Goal: Task Accomplishment & Management: Use online tool/utility

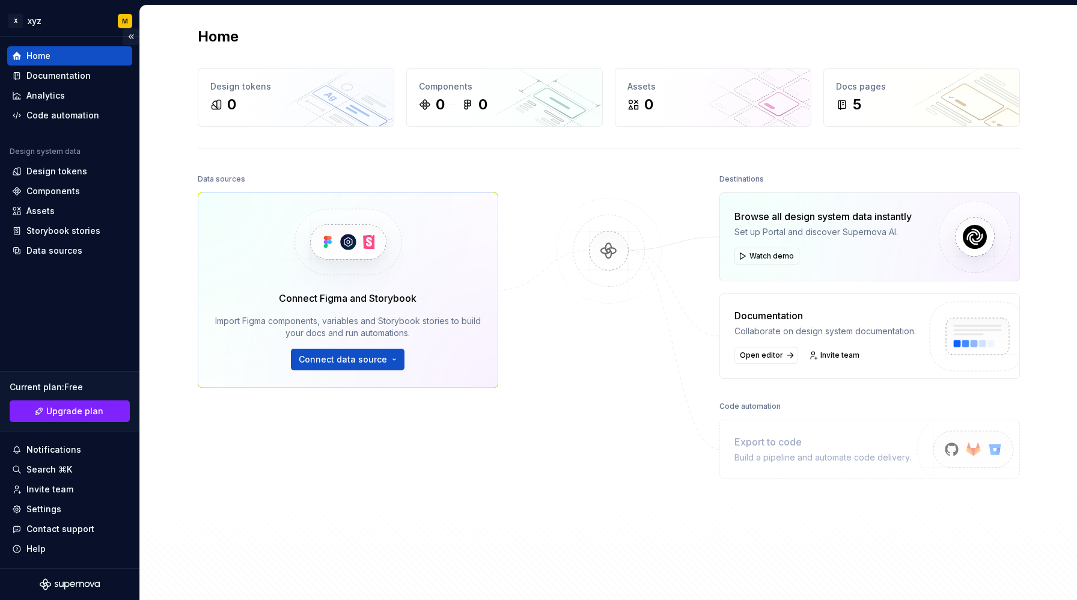
click at [132, 37] on button "Collapse sidebar" at bounding box center [131, 36] width 17 height 17
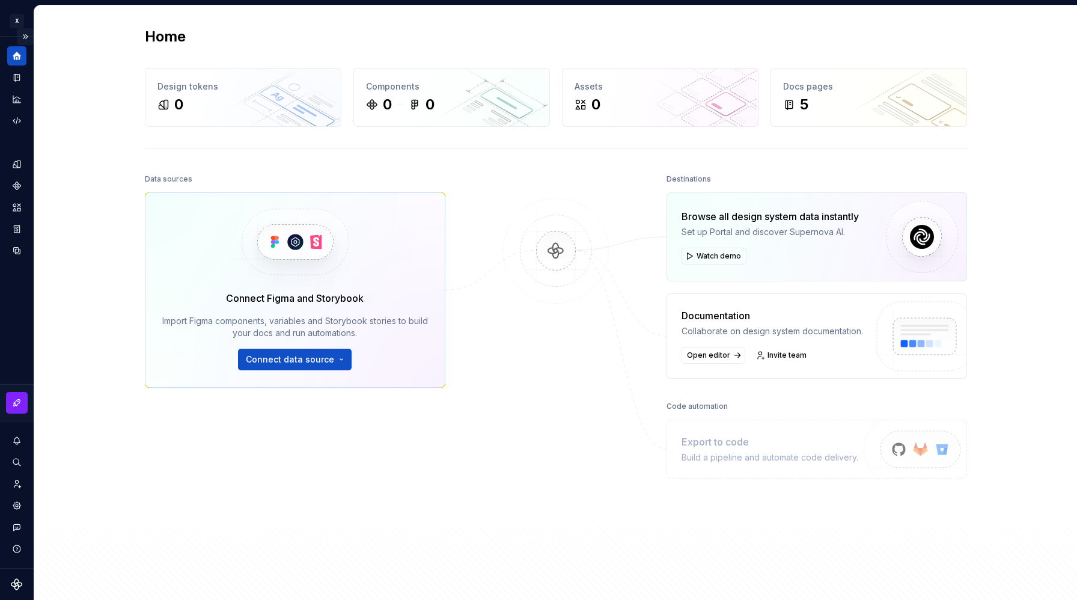
click at [25, 36] on button "Expand sidebar" at bounding box center [25, 36] width 17 height 17
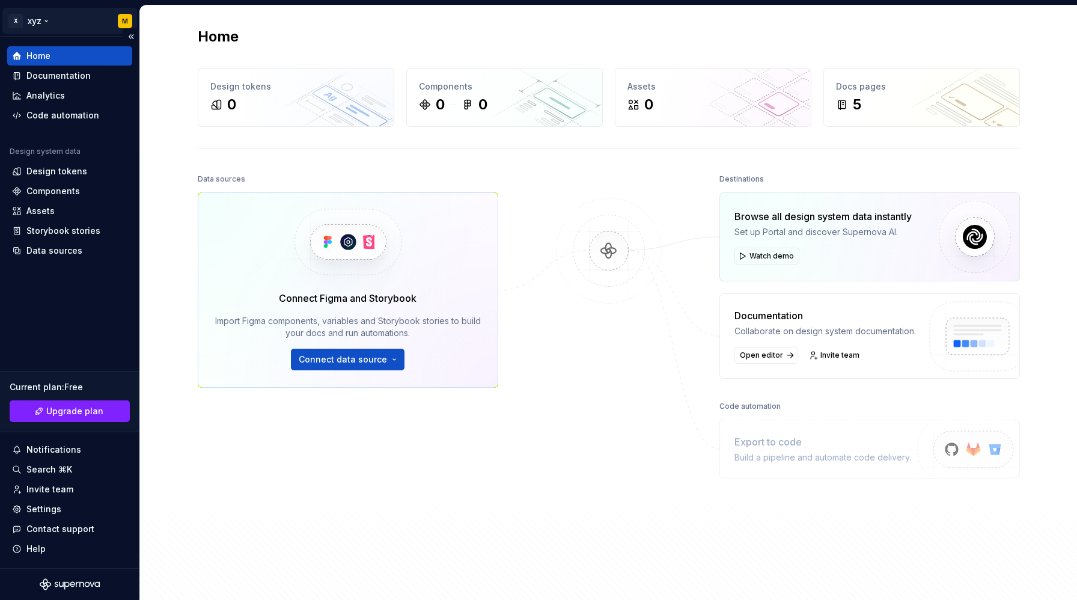
click at [47, 21] on html "X xyz M Home Documentation Analytics Code automation Design system data Design …" at bounding box center [538, 300] width 1077 height 600
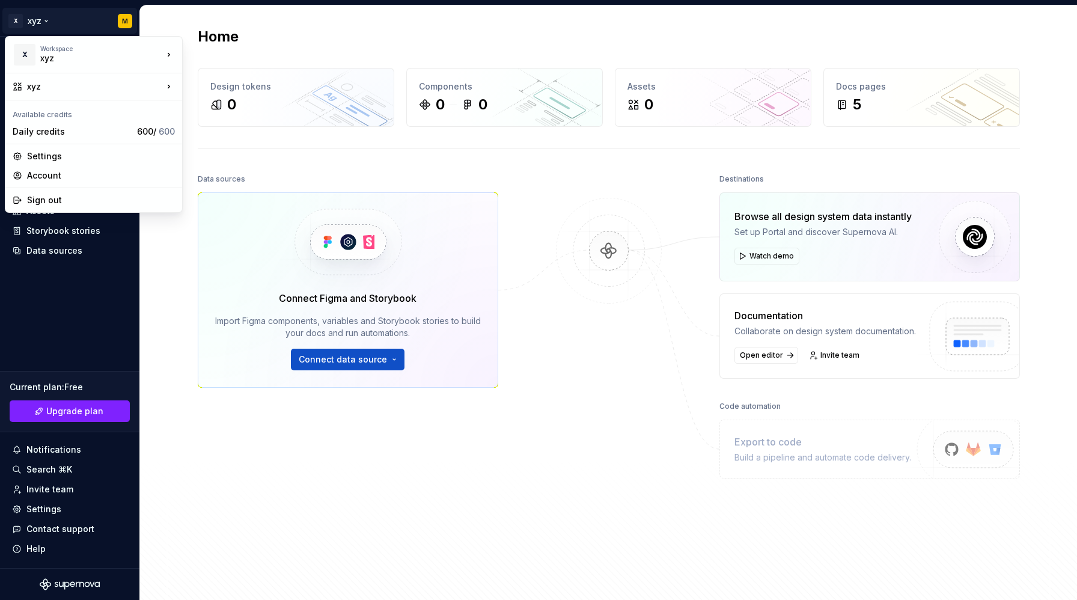
click at [184, 268] on html "X xyz M Home Documentation Analytics Code automation Design system data Design …" at bounding box center [538, 300] width 1077 height 600
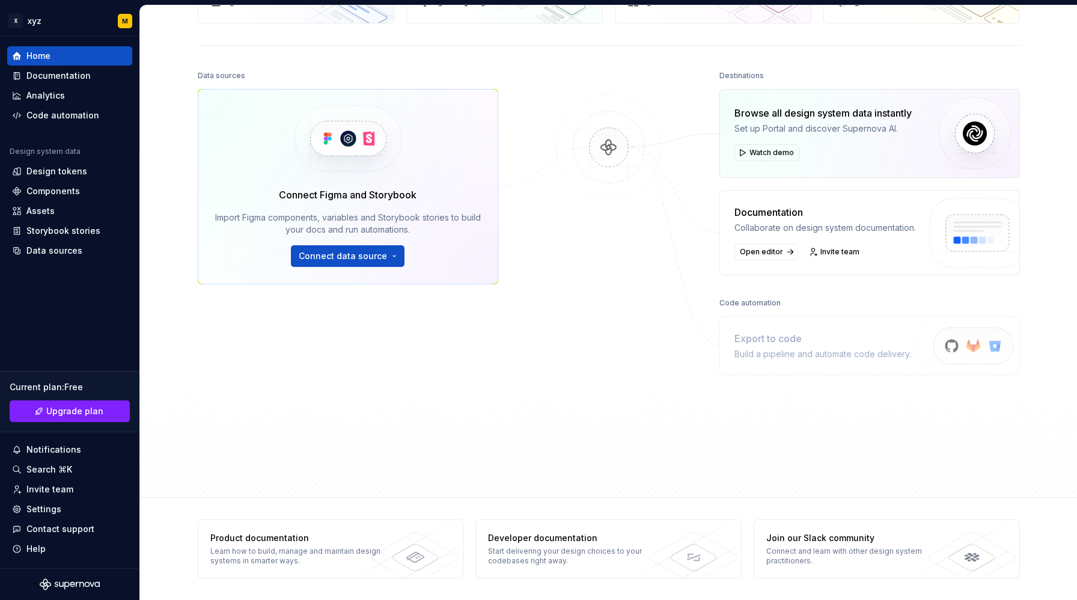
scroll to position [102, 0]
click at [81, 170] on div "Design tokens" at bounding box center [56, 171] width 61 height 12
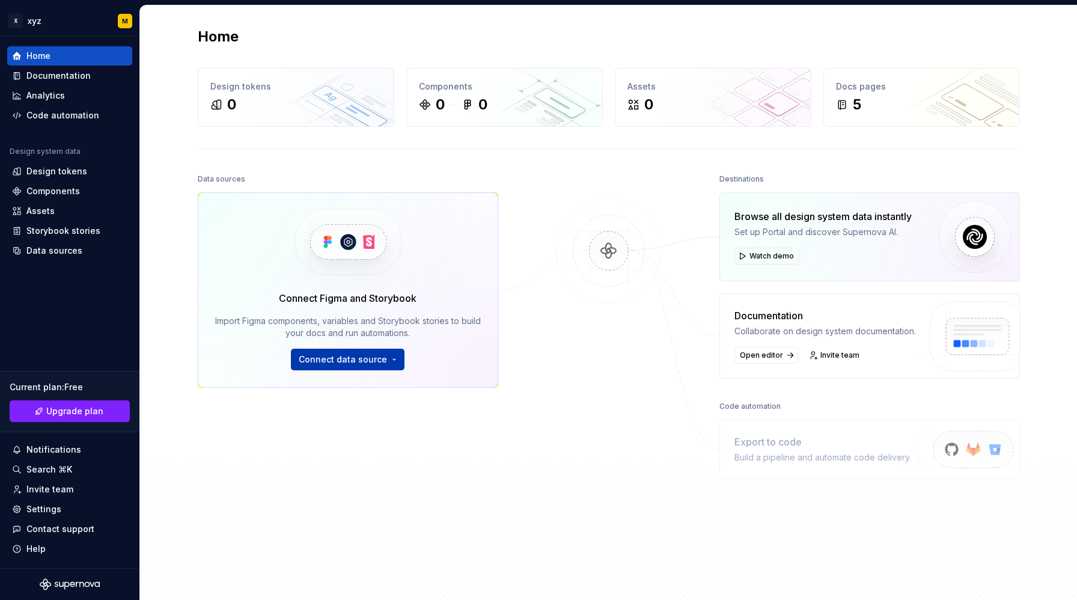
click at [363, 358] on span "Connect data source" at bounding box center [343, 360] width 88 height 12
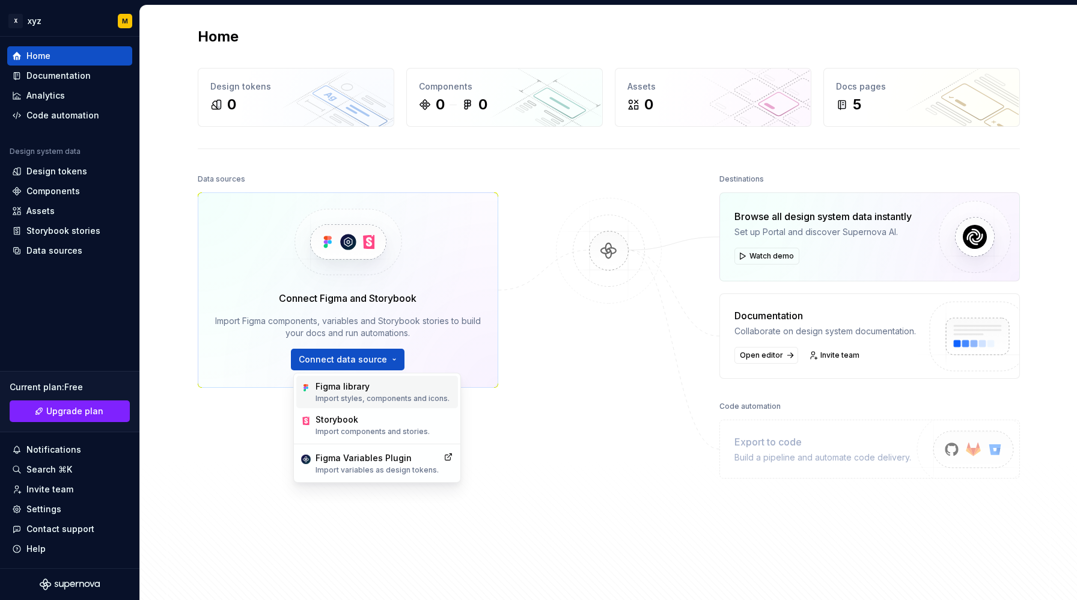
click at [369, 390] on div "Figma library" at bounding box center [383, 387] width 134 height 12
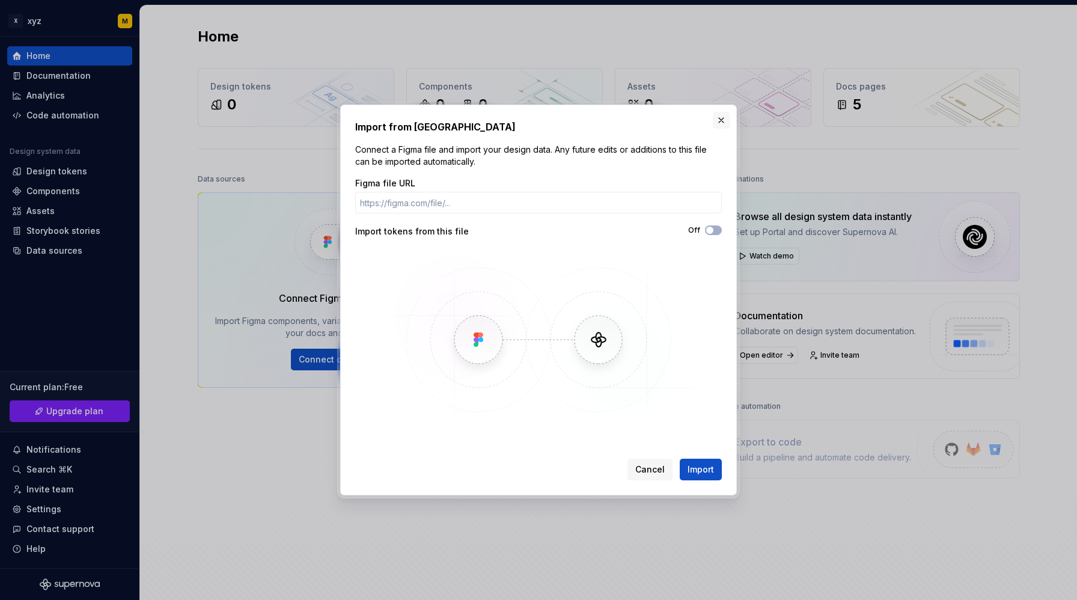
click at [721, 122] on button "button" at bounding box center [721, 120] width 17 height 17
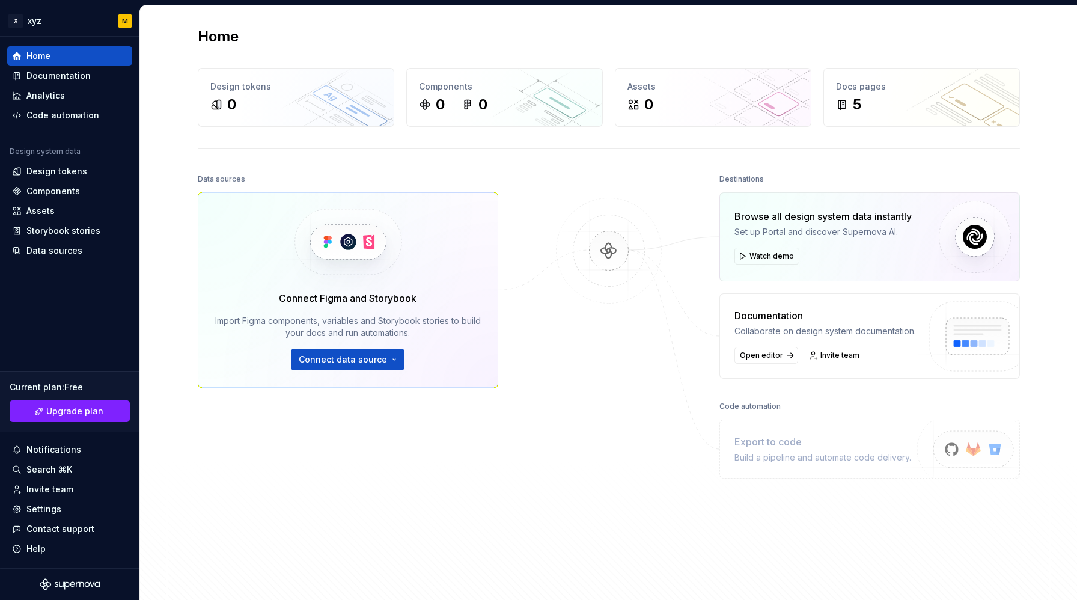
click at [614, 253] on img at bounding box center [609, 263] width 117 height 130
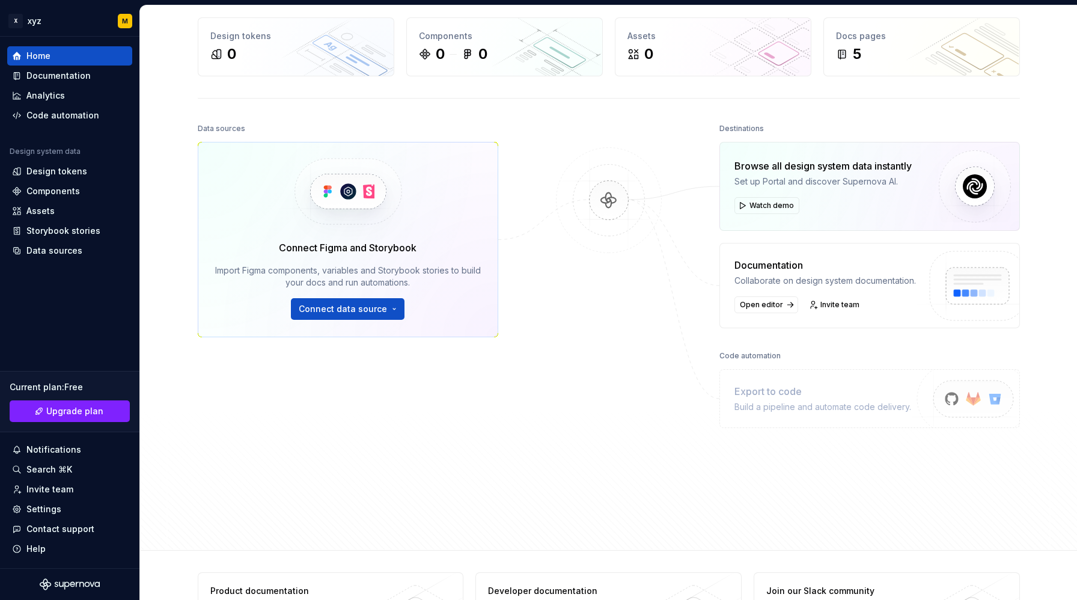
scroll to position [53, 0]
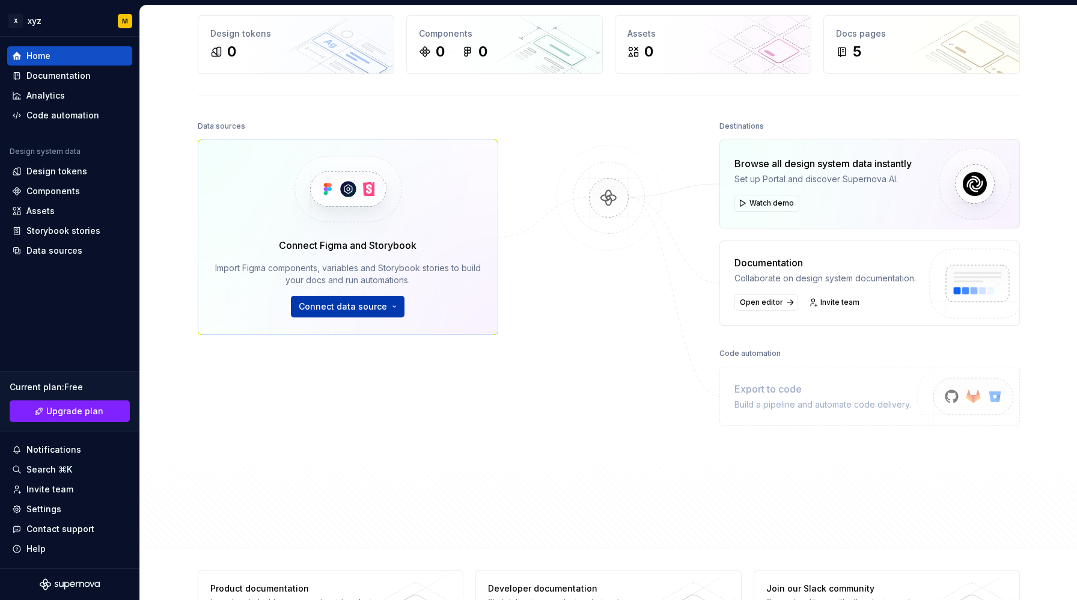
click at [388, 304] on button "Connect data source" at bounding box center [348, 307] width 114 height 22
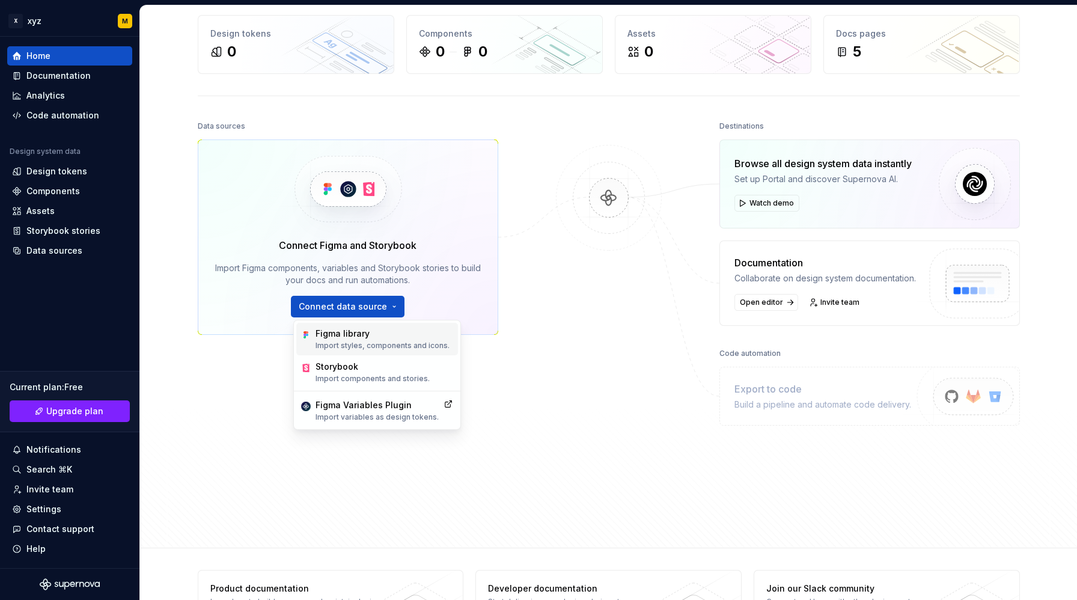
click at [392, 340] on div "Figma library Import styles, components and icons." at bounding box center [383, 339] width 134 height 23
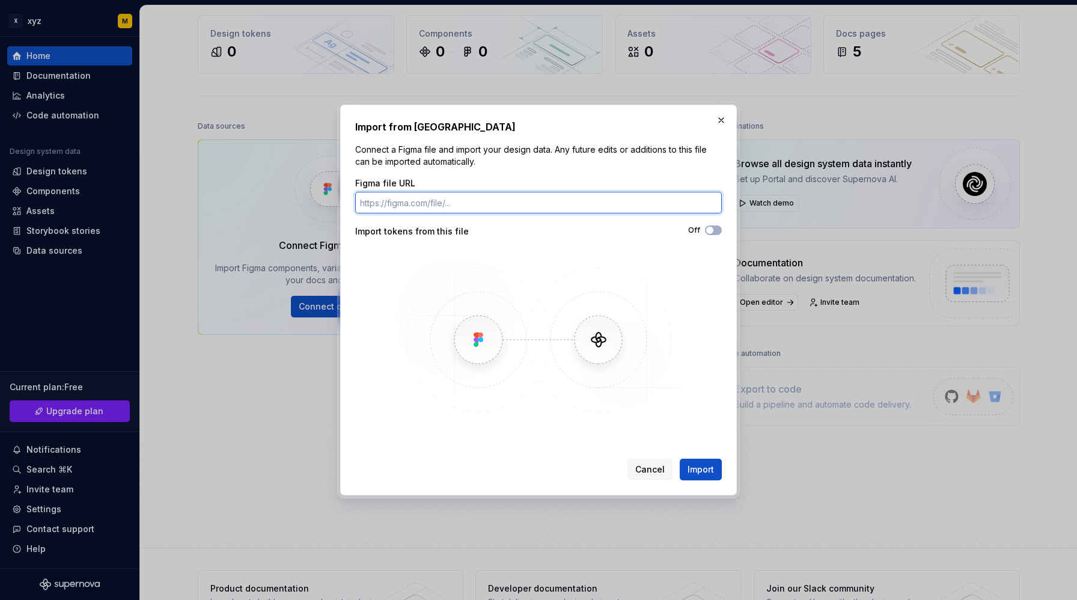
click at [446, 204] on input "Figma file URL" at bounding box center [538, 203] width 367 height 22
paste input "https://www.figma.com/design/4a6hIAVs3VezIbBeVb5HbK/Mantine-Component-Library-_…"
type input "https://www.figma.com/design/4a6hIAVs3VezIbBeVb5HbK/Mantine-Component-Library-_…"
click at [711, 232] on span "button" at bounding box center [709, 230] width 7 height 7
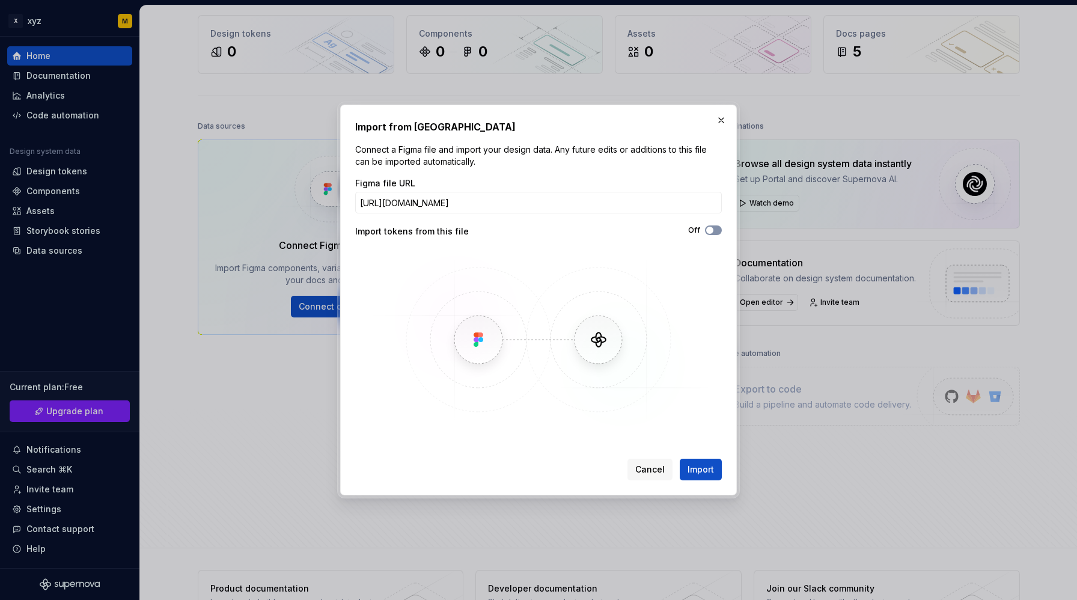
scroll to position [0, 0]
click at [694, 472] on span "Import" at bounding box center [701, 470] width 26 height 12
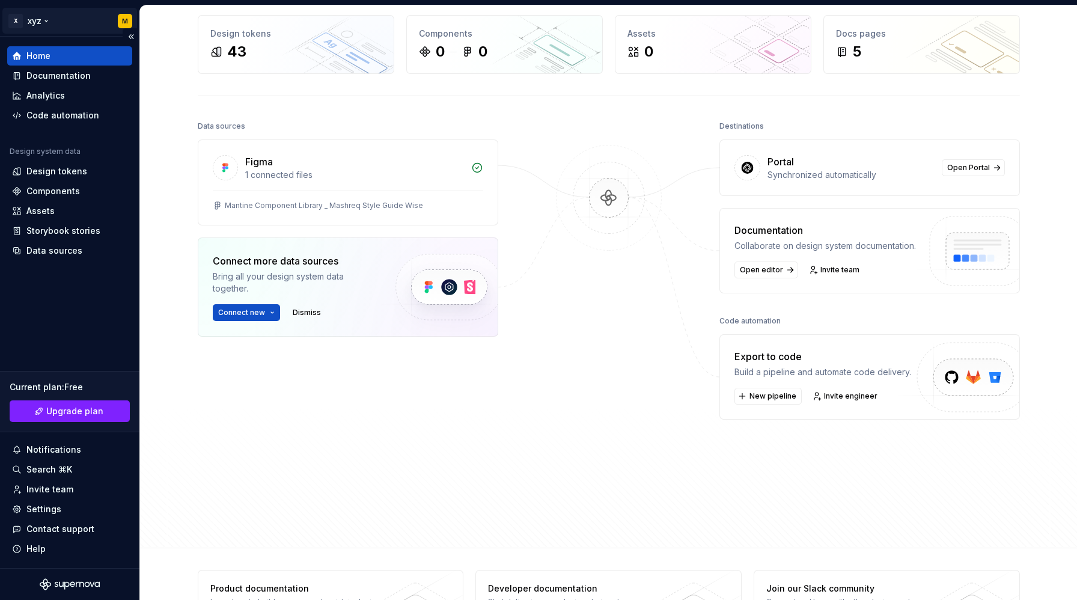
click at [38, 22] on html "X xyz M Home Documentation Analytics Code automation Design system data Design …" at bounding box center [538, 300] width 1077 height 600
